Goal: Navigation & Orientation: Go to known website

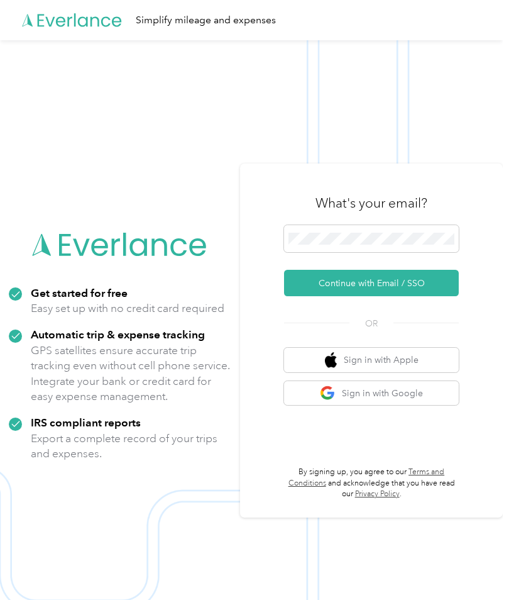
click at [283, 274] on div "What's your email? Continue with Email / SSO OR Sign in with Apple Sign in with…" at bounding box center [371, 341] width 263 height 354
click at [449, 94] on img at bounding box center [251, 340] width 503 height 600
click at [392, 284] on button "Continue with Email / SSO" at bounding box center [371, 283] width 175 height 26
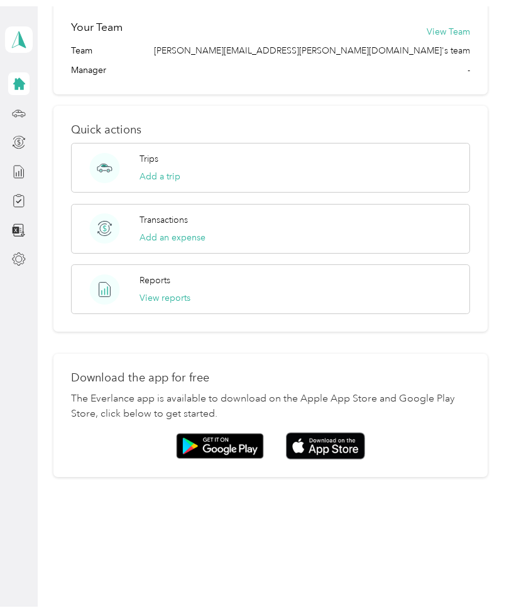
scroll to position [421, 0]
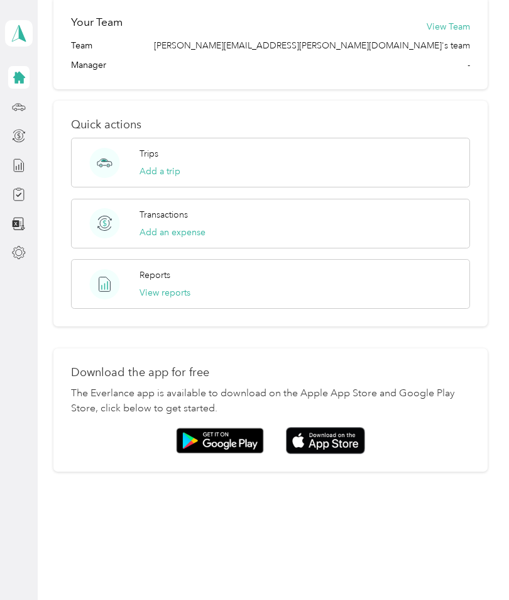
click at [348, 441] on img at bounding box center [325, 440] width 79 height 27
